Goal: Task Accomplishment & Management: Manage account settings

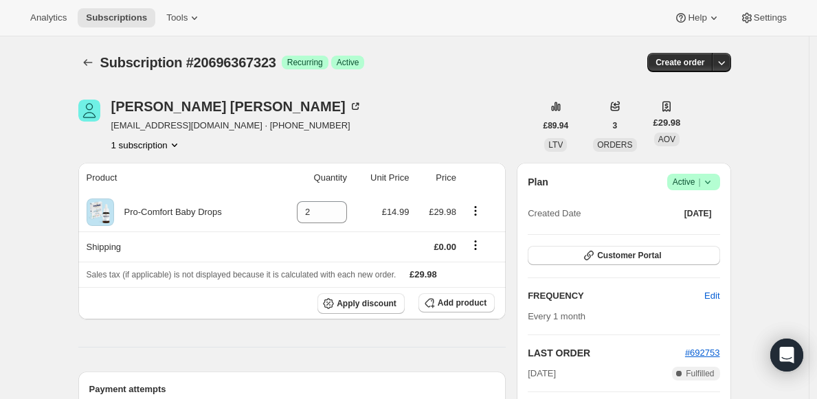
click at [141, 144] on button "1 subscription" at bounding box center [146, 145] width 70 height 14
